Goal: Task Accomplishment & Management: Use online tool/utility

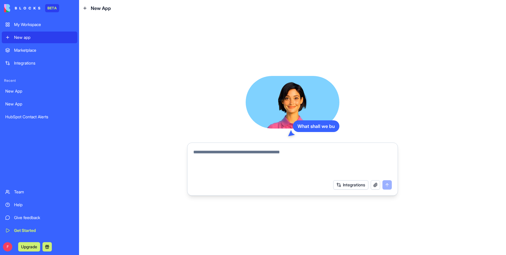
click at [30, 29] on link "My Workspace" at bounding box center [39, 25] width 75 height 12
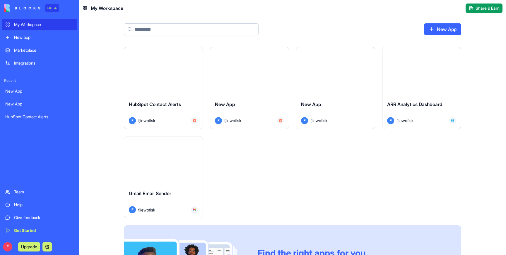
click at [21, 39] on div "New app" at bounding box center [44, 38] width 60 height 6
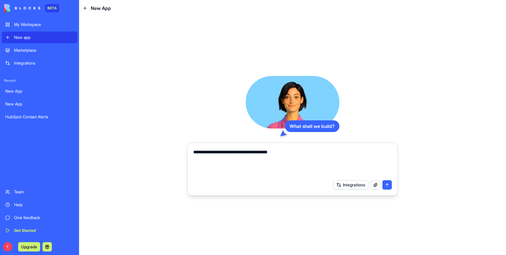
type textarea "**********"
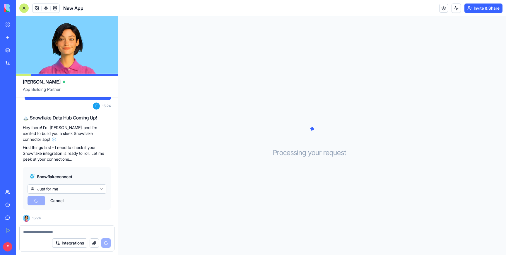
scroll to position [85, 0]
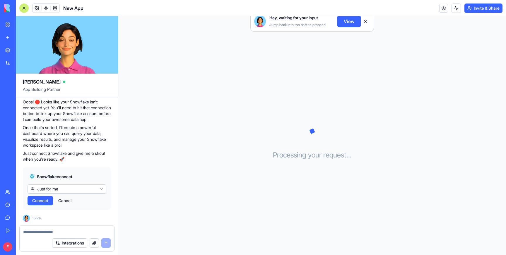
click at [42, 202] on span "Connect" at bounding box center [40, 201] width 16 height 6
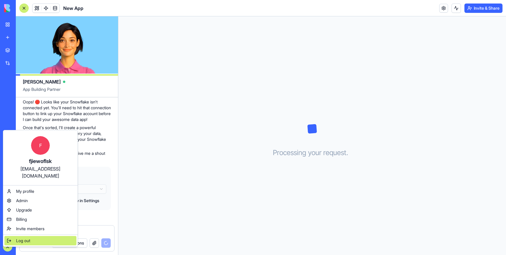
click at [32, 236] on div "Log out" at bounding box center [40, 240] width 72 height 9
